Goal: Task Accomplishment & Management: Manage account settings

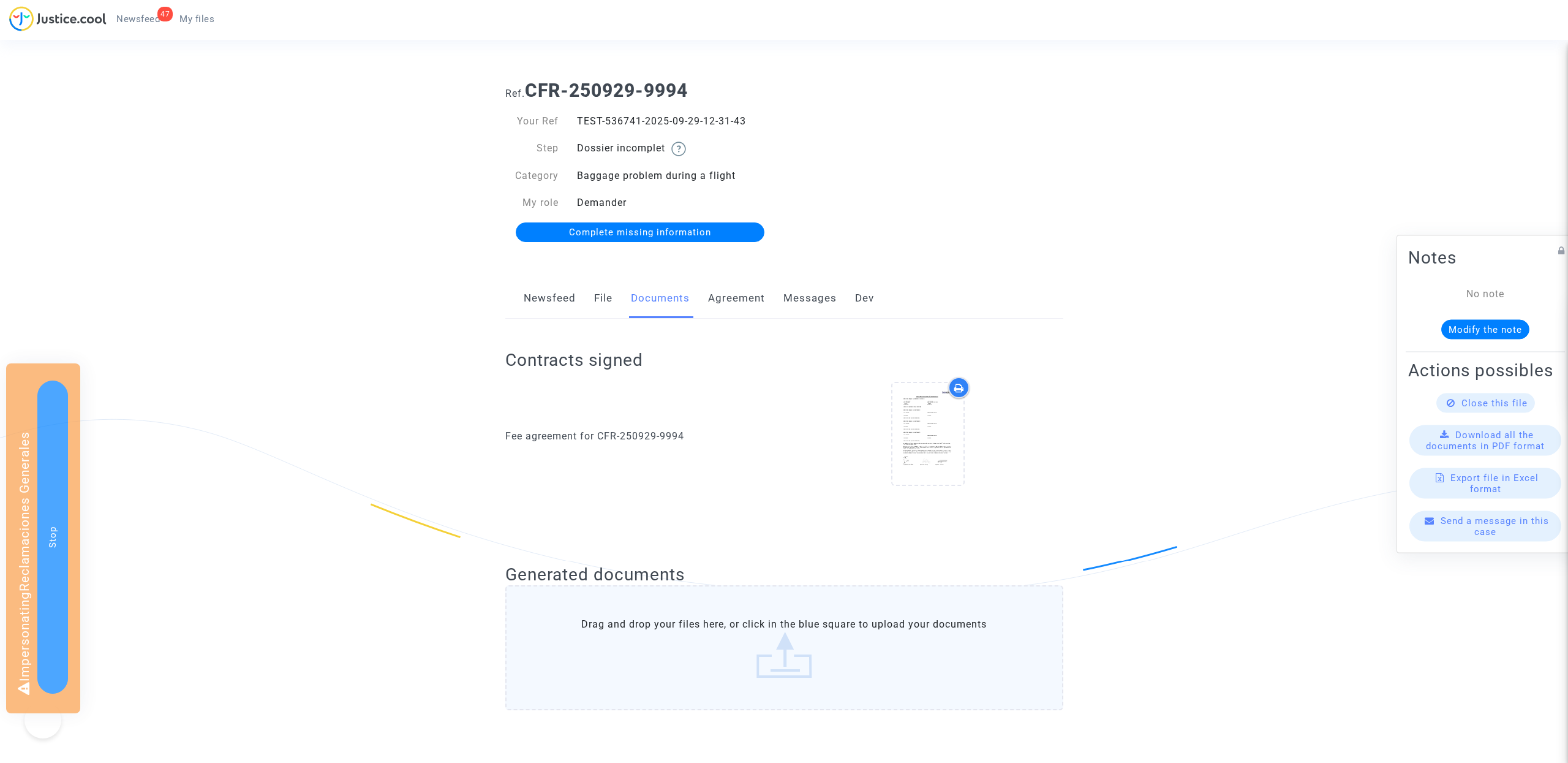
scroll to position [865, 0]
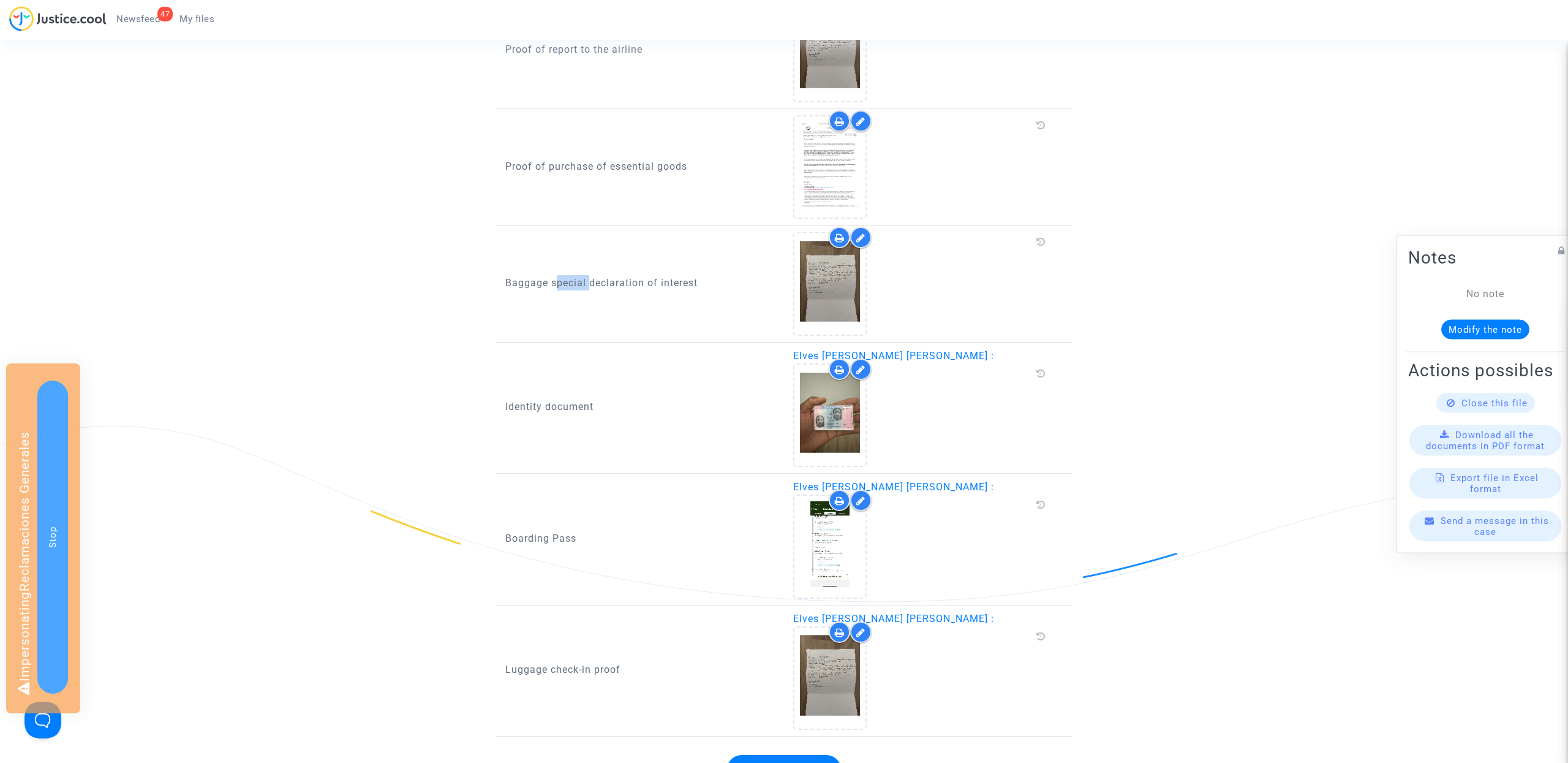
click at [559, 277] on p "Baggage special declaration of interest" at bounding box center [640, 282] width 270 height 16
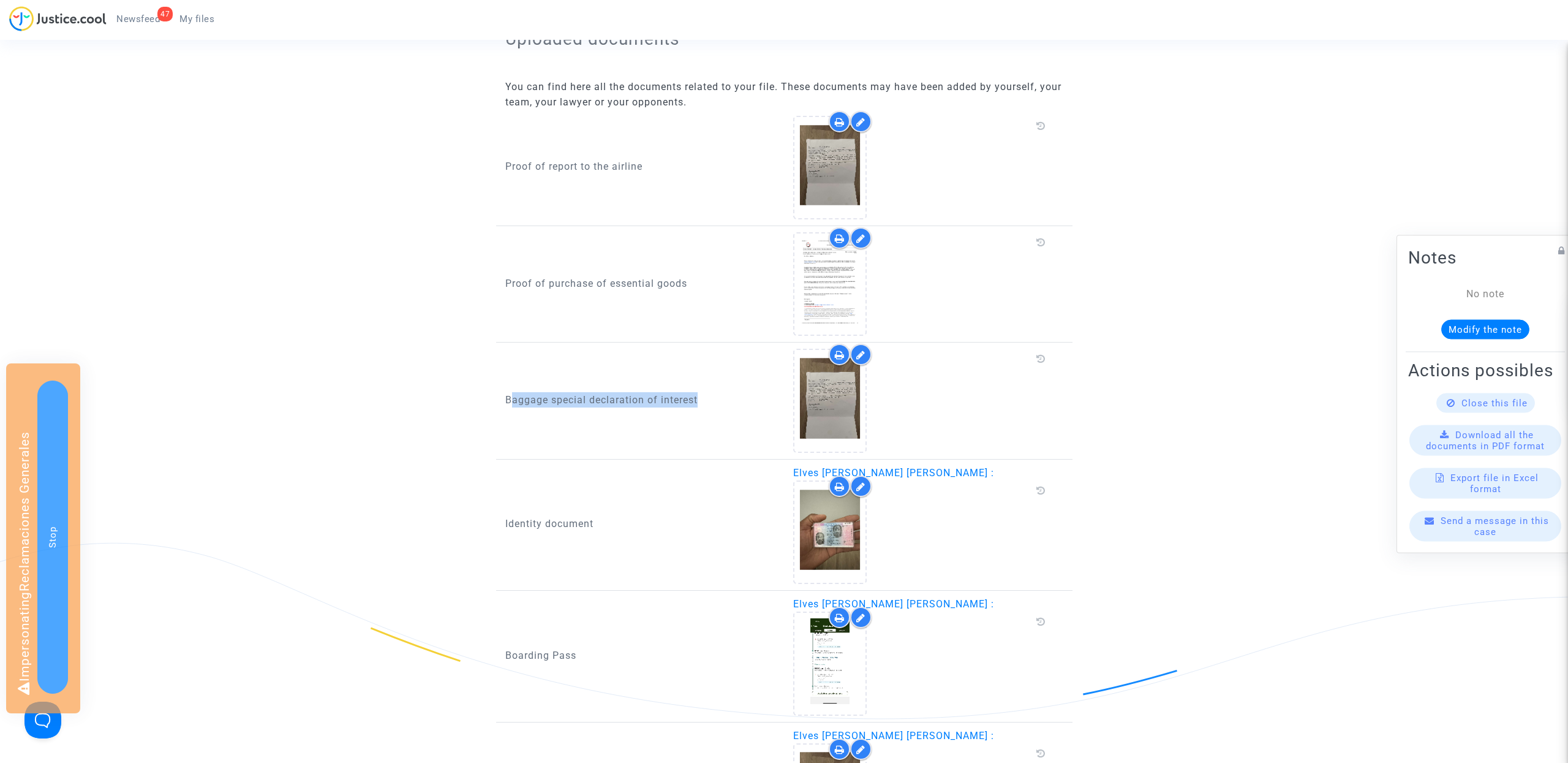
click at [612, 283] on p "Proof of purchase of essential goods" at bounding box center [640, 283] width 270 height 16
